Goal: Information Seeking & Learning: Learn about a topic

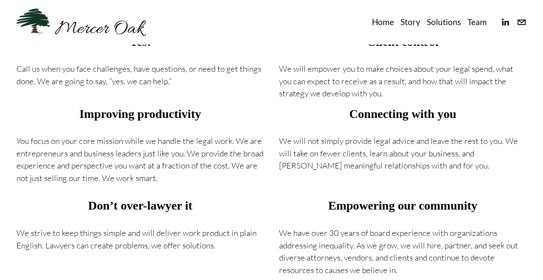
scroll to position [303, 0]
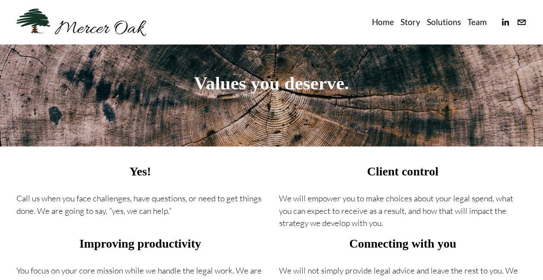
click at [475, 18] on link "Team" at bounding box center [477, 22] width 19 height 14
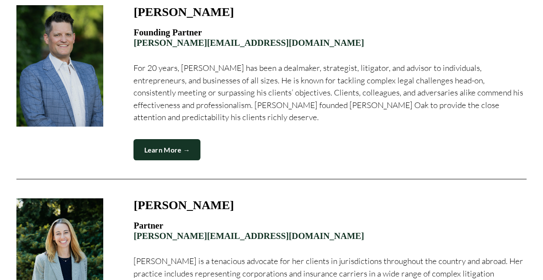
scroll to position [432, 0]
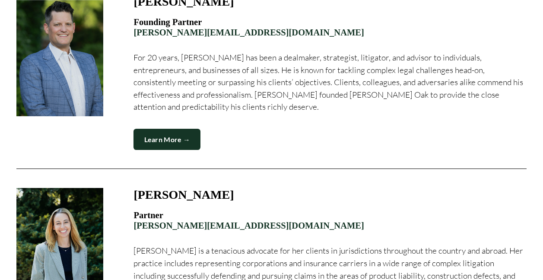
click at [210, 107] on p "For 20 years, John has been a dealmaker, strategist, litigator, and advisor to …" at bounding box center [330, 82] width 393 height 62
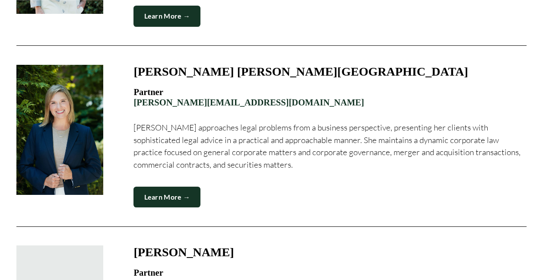
scroll to position [735, 0]
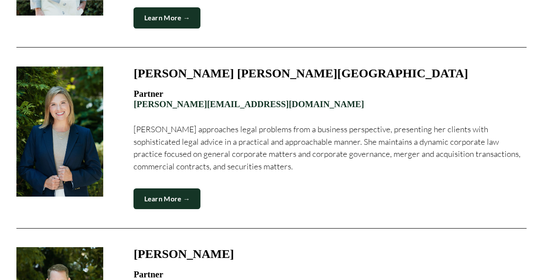
click at [168, 204] on link "Learn More →" at bounding box center [167, 198] width 67 height 21
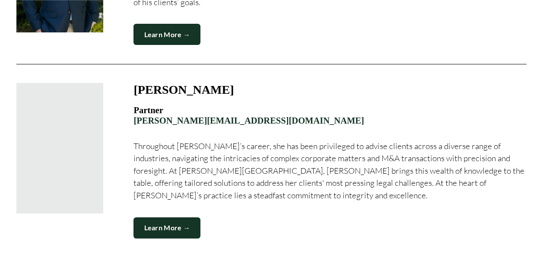
scroll to position [1081, 0]
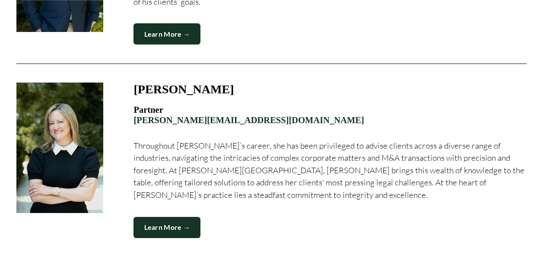
click at [159, 230] on link "Learn More →" at bounding box center [167, 227] width 67 height 21
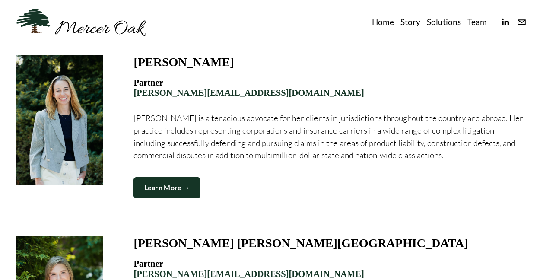
scroll to position [562, 0]
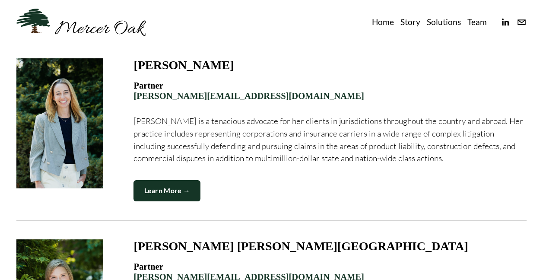
click at [166, 191] on link "Learn More →" at bounding box center [167, 190] width 67 height 21
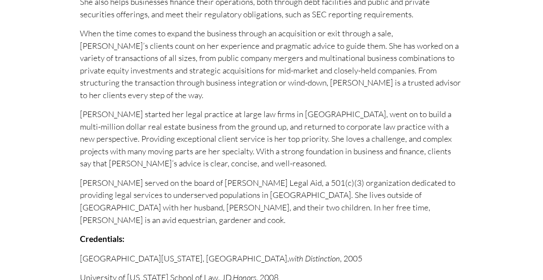
scroll to position [346, 0]
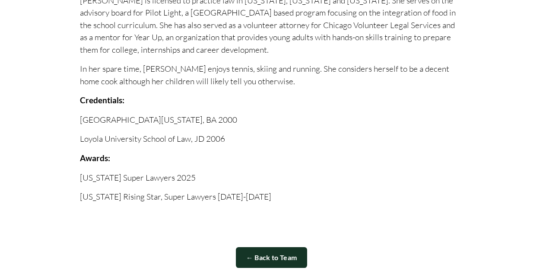
scroll to position [389, 0]
